Goal: Transaction & Acquisition: Purchase product/service

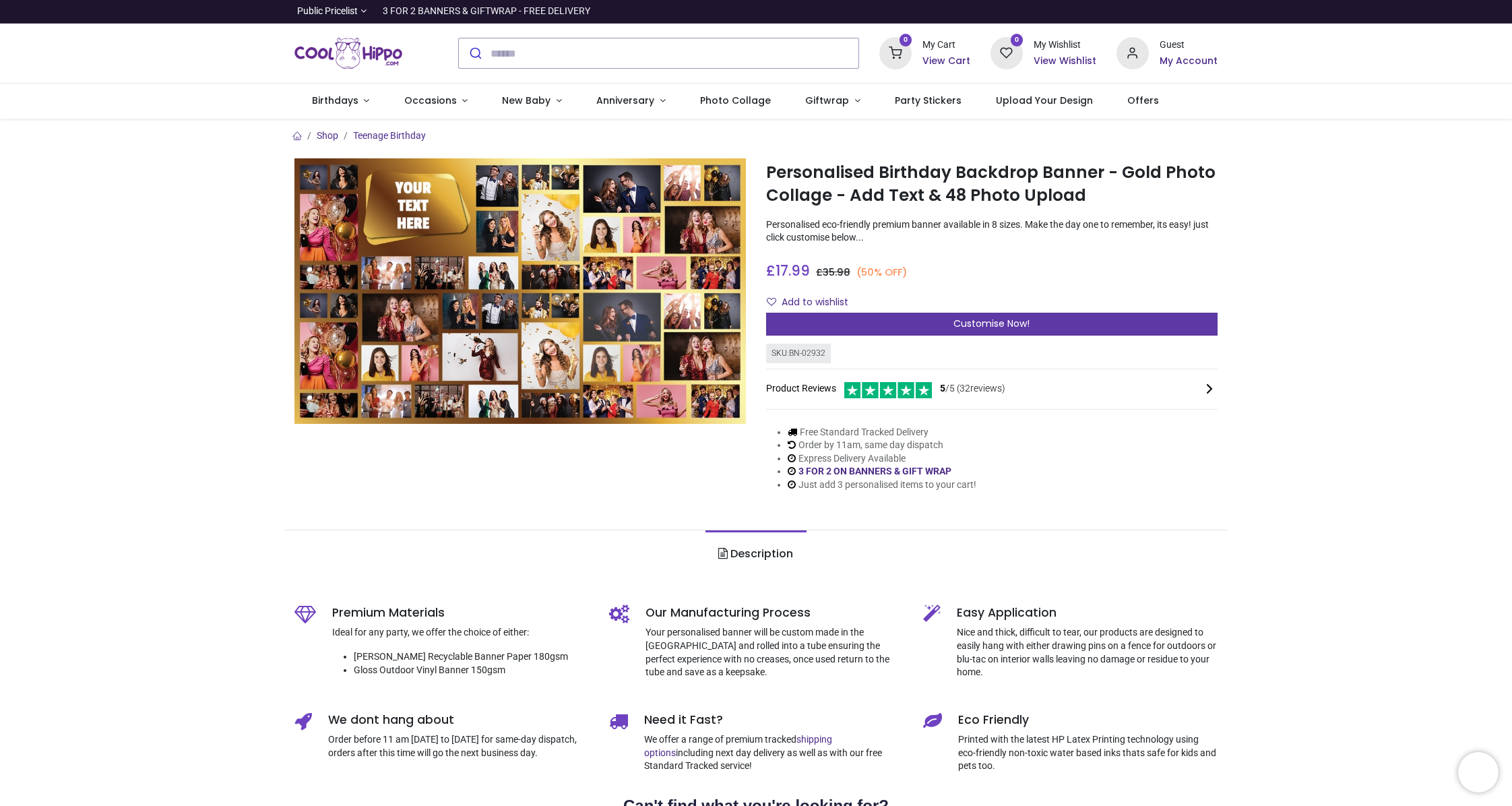
click at [926, 325] on div "Customise Now!" at bounding box center [991, 324] width 451 height 23
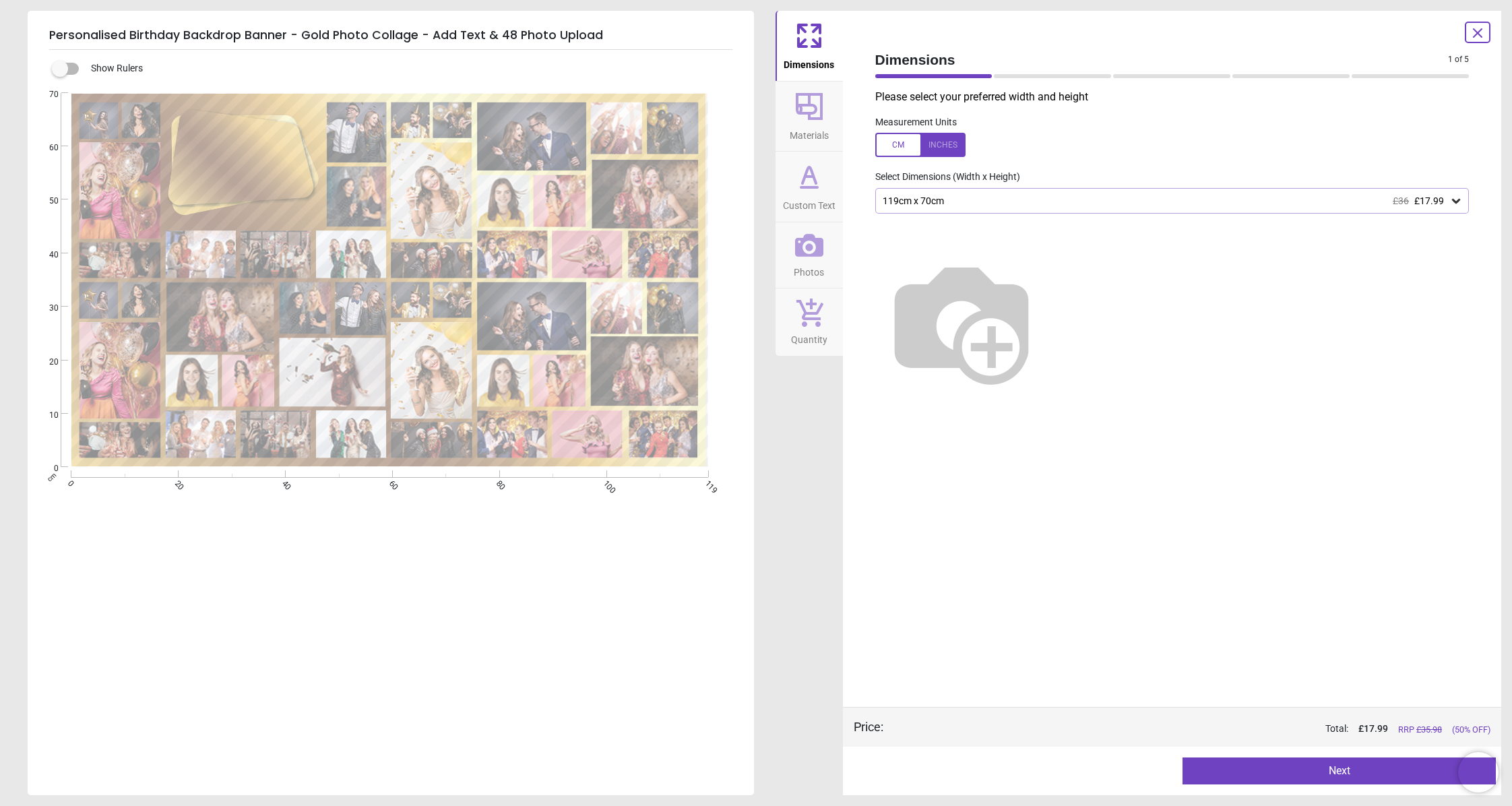
click at [1449, 202] on icon at bounding box center [1456, 201] width 14 height 14
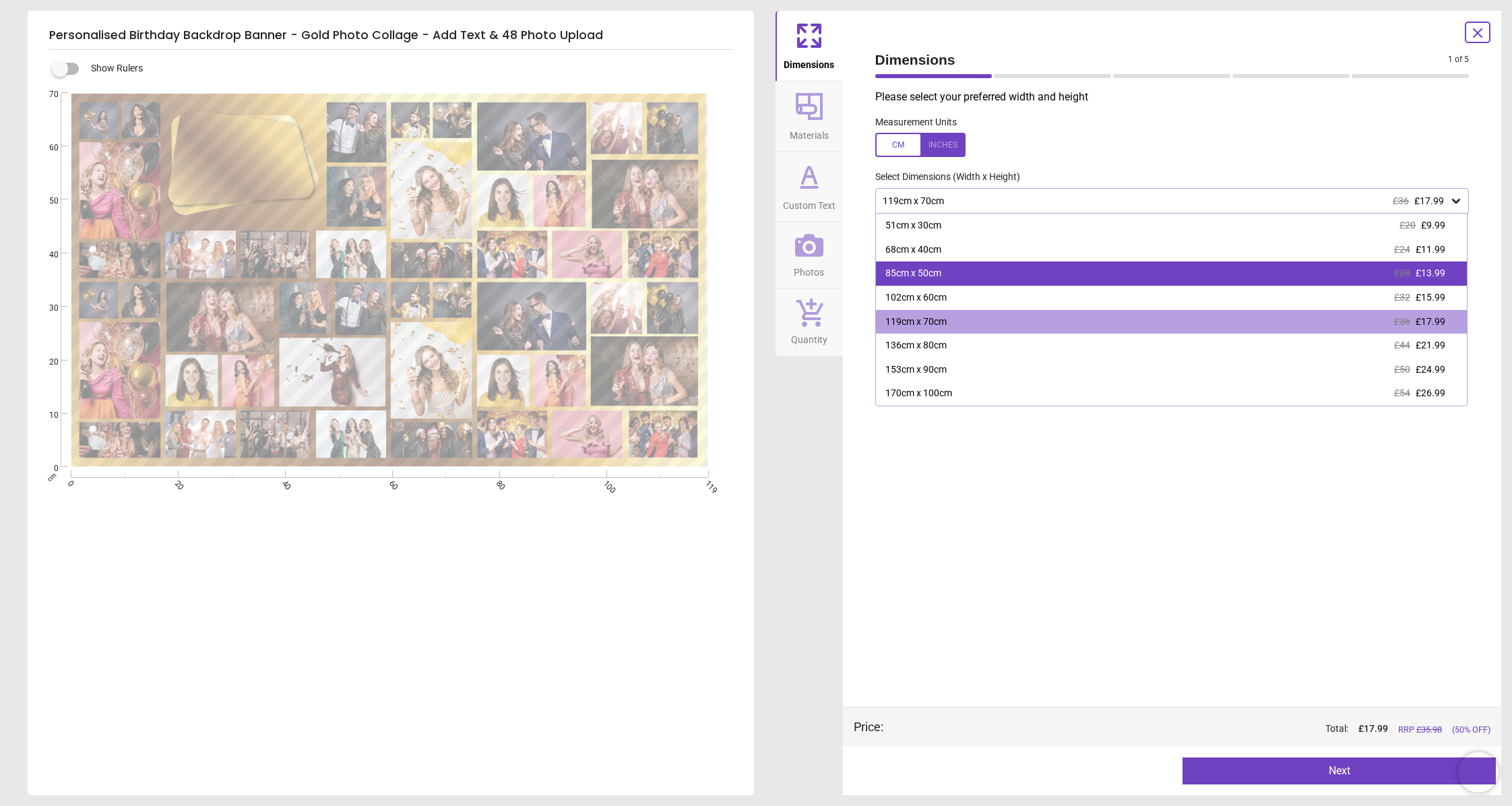
click at [1312, 284] on div "85cm x 50cm £28 £13.99" at bounding box center [1171, 273] width 592 height 24
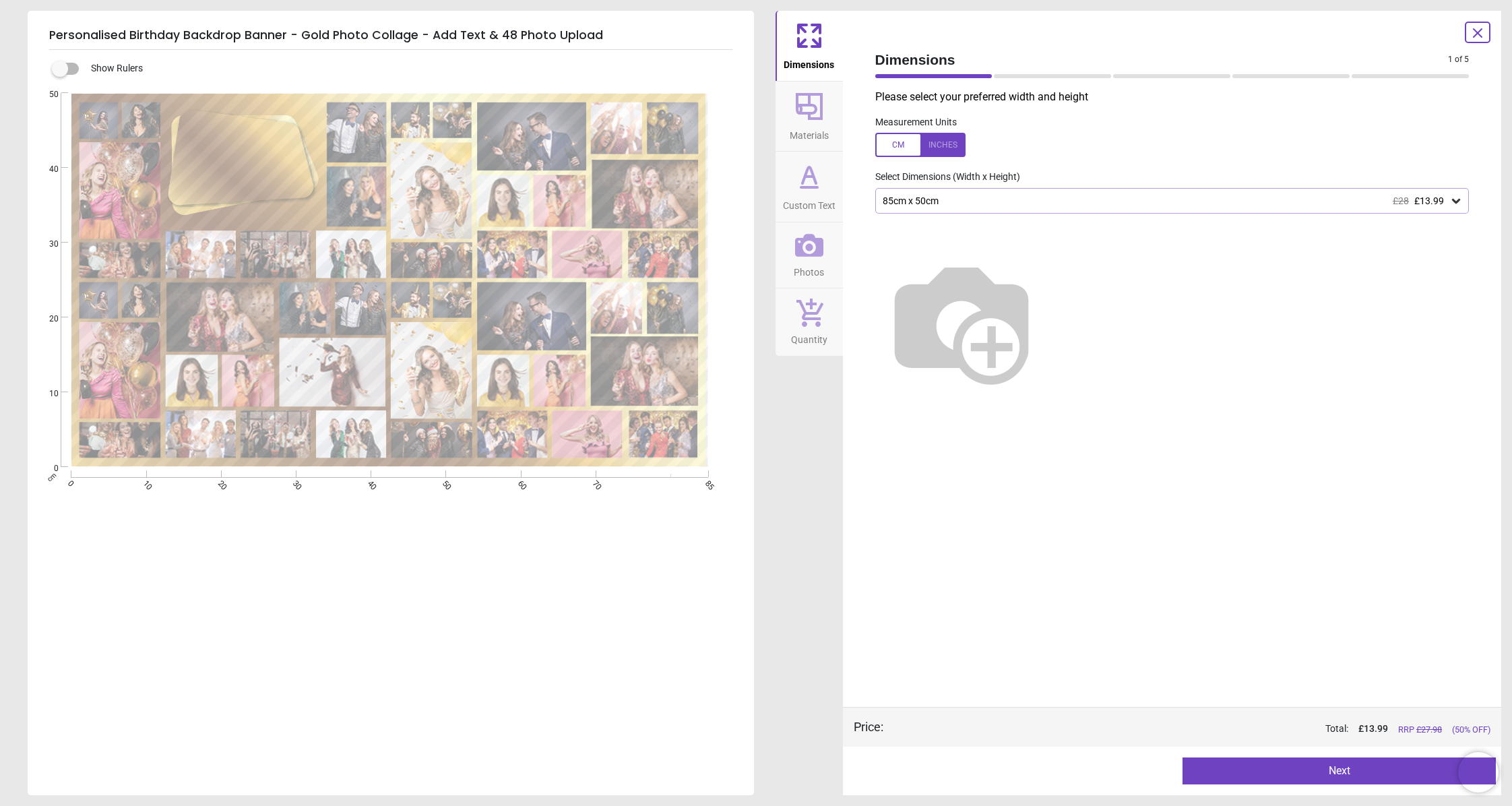
click at [1341, 767] on button "Next" at bounding box center [1339, 771] width 313 height 27
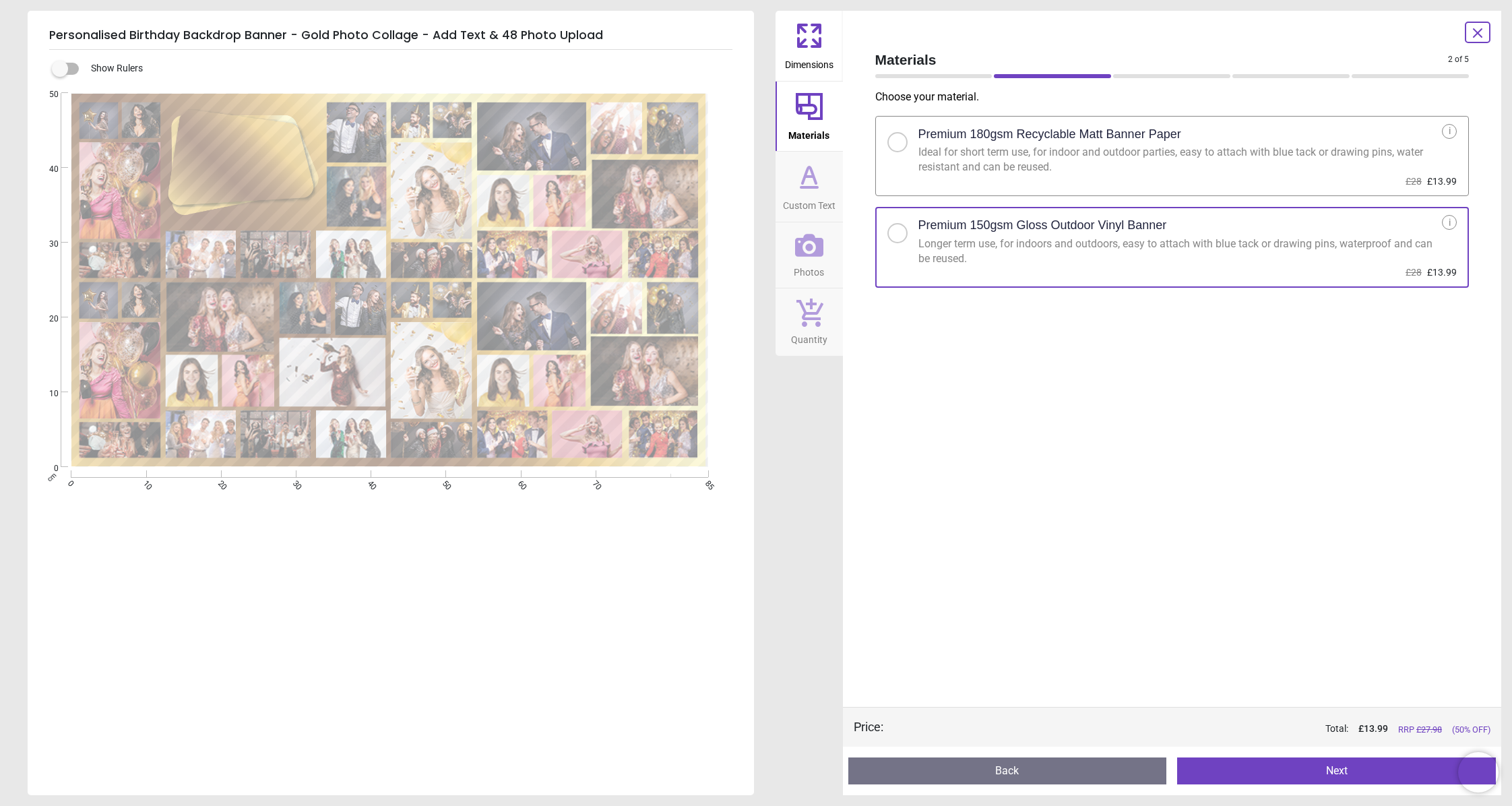
click at [1374, 776] on button "Next" at bounding box center [1336, 771] width 318 height 27
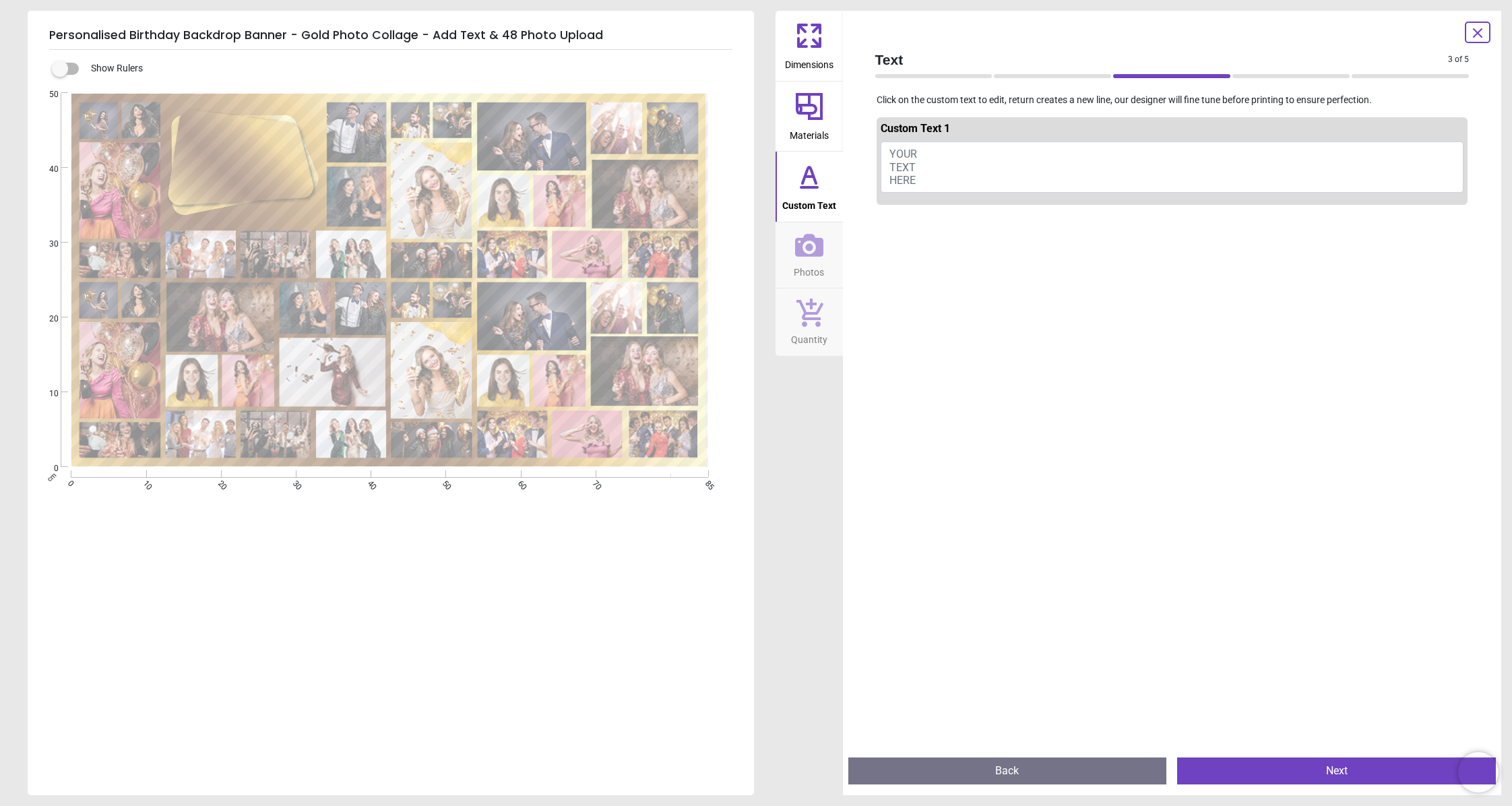
click at [1052, 764] on button "Back" at bounding box center [1008, 771] width 318 height 27
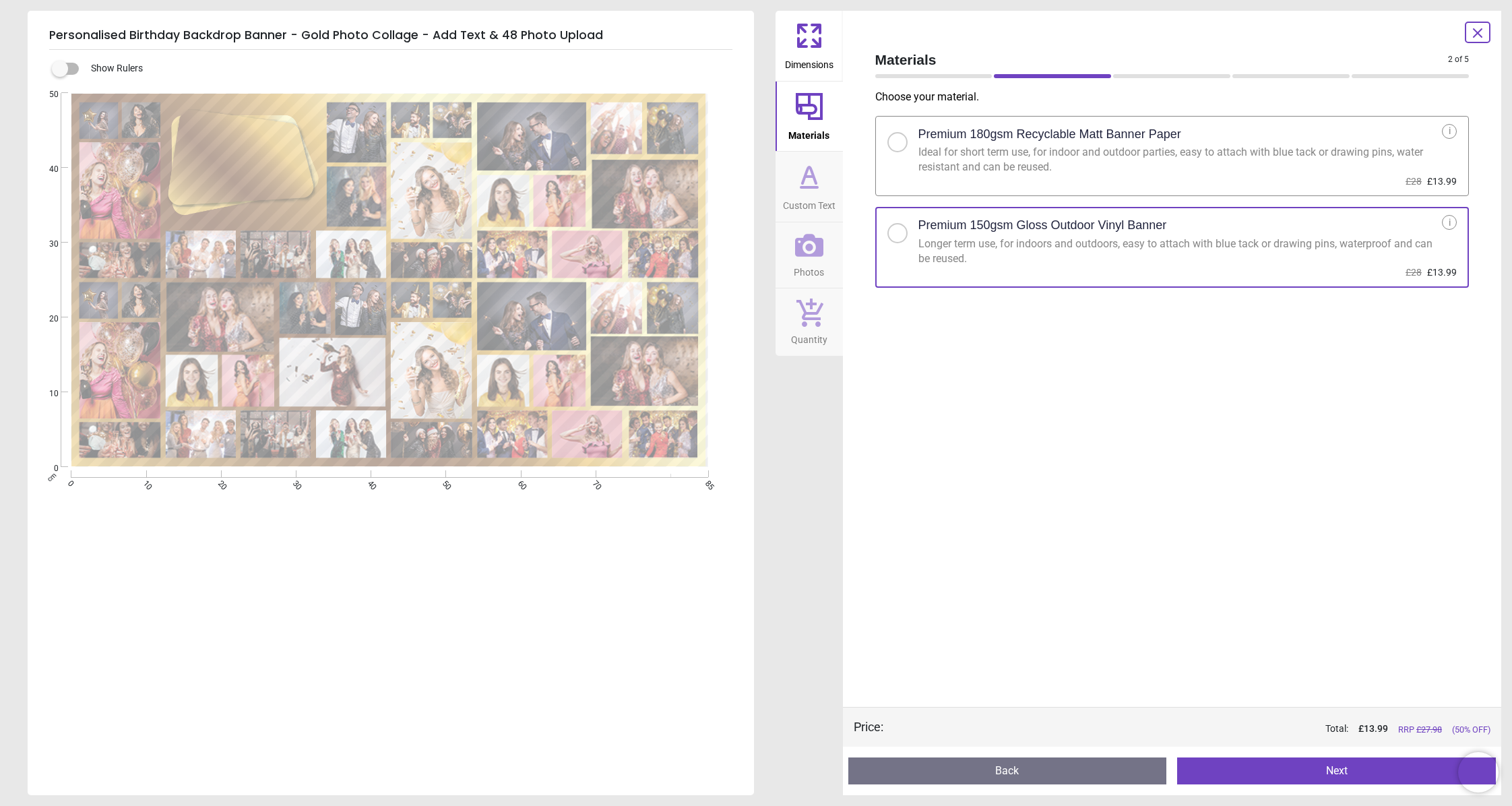
click at [1052, 764] on button "Back" at bounding box center [1008, 771] width 318 height 27
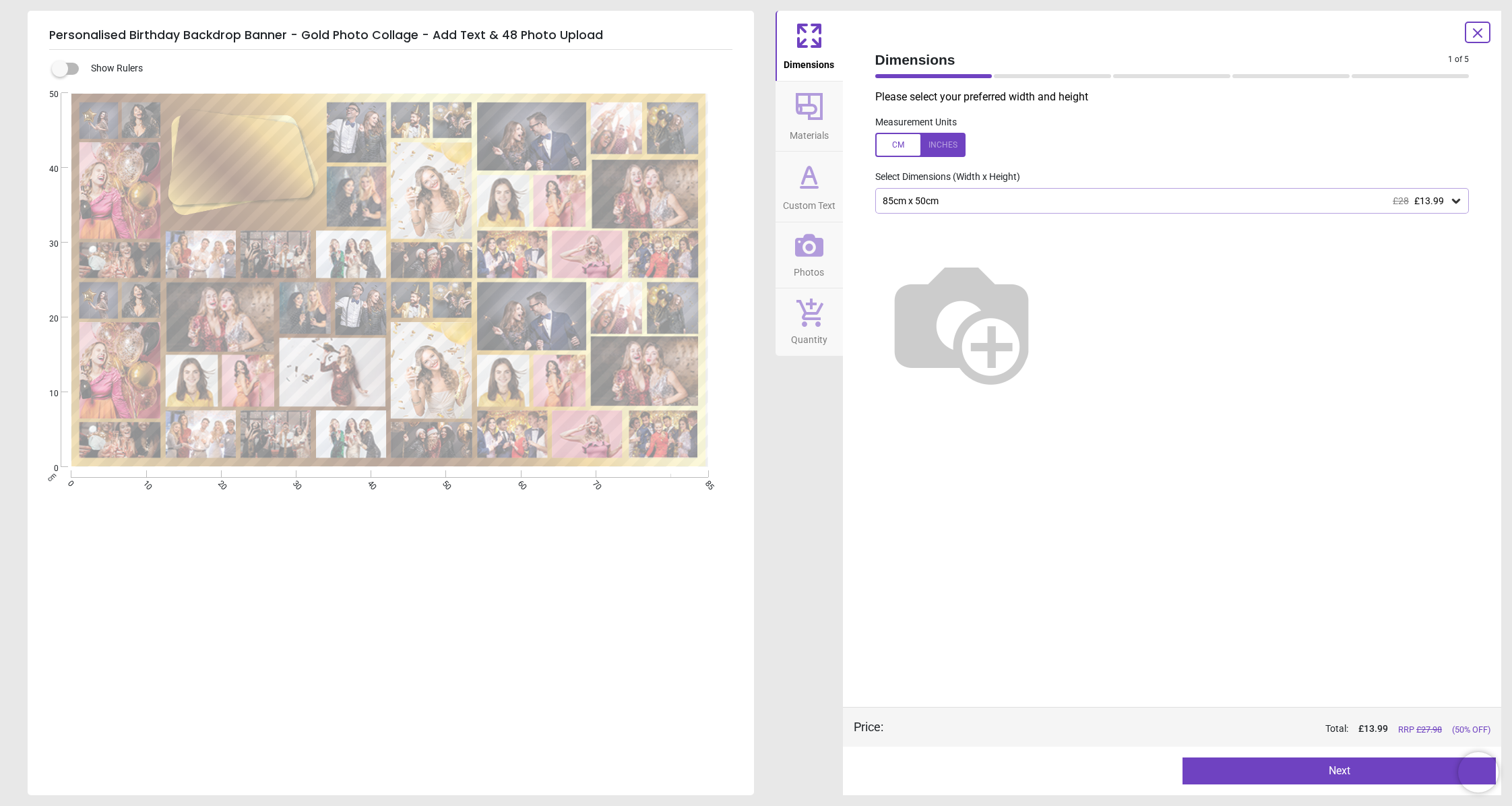
click at [1052, 764] on div at bounding box center [1010, 771] width 313 height 27
click at [1433, 204] on span "£13.99" at bounding box center [1429, 200] width 30 height 11
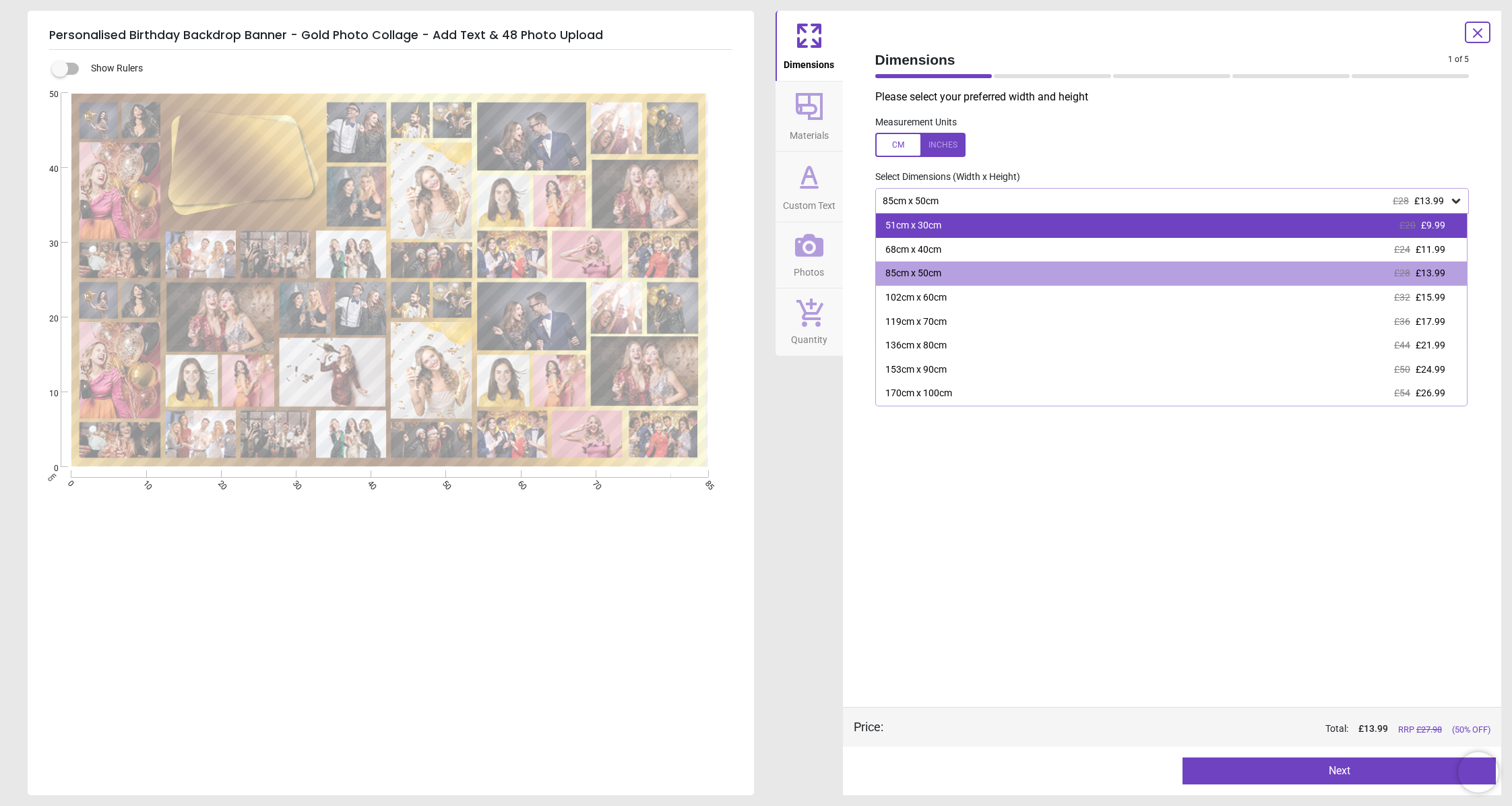
click at [1179, 234] on div "51cm x 30cm £20 £9.99" at bounding box center [1171, 226] width 592 height 24
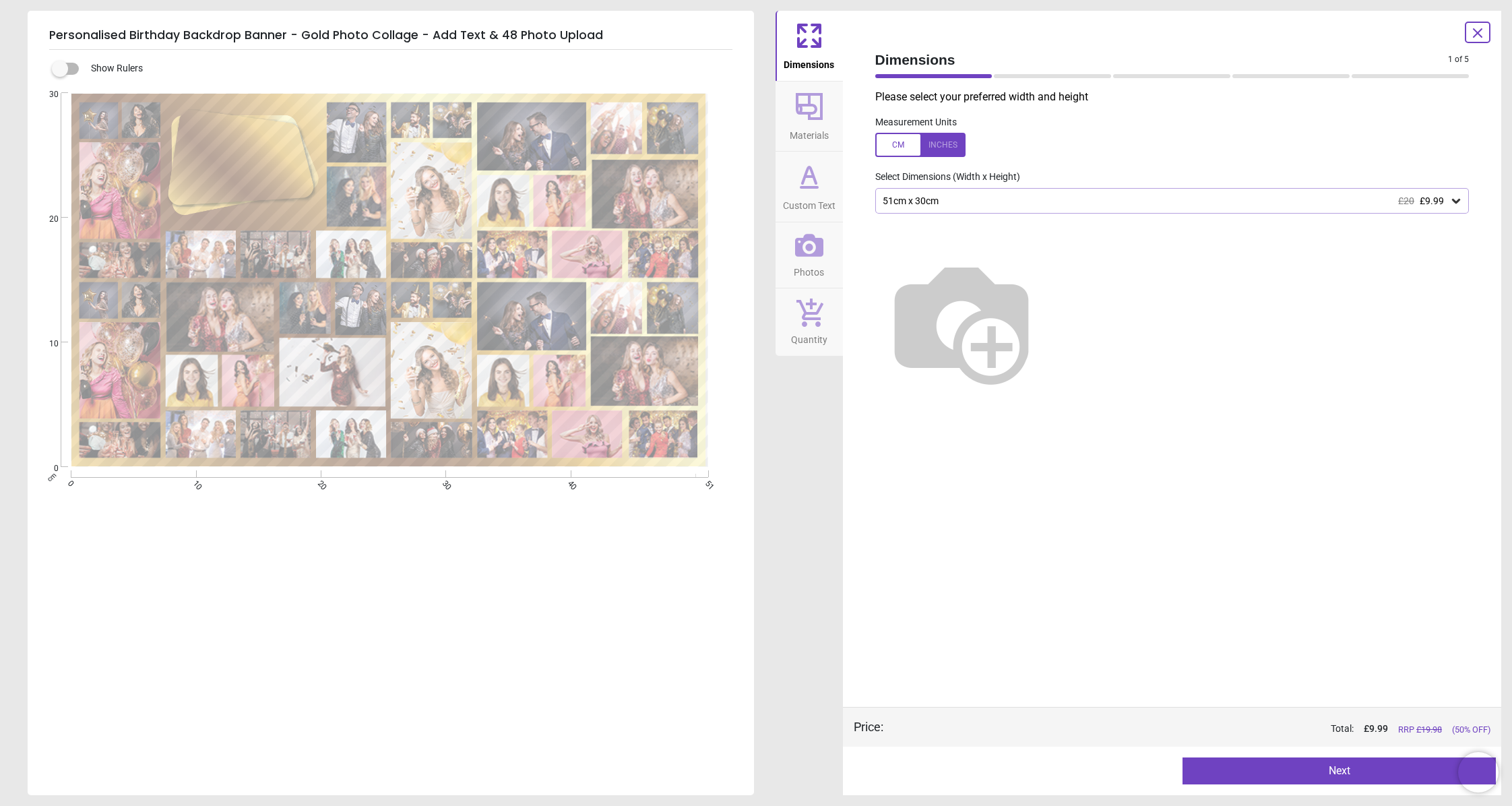
click at [812, 234] on icon at bounding box center [809, 245] width 28 height 23
